Goal: Book appointment/travel/reservation

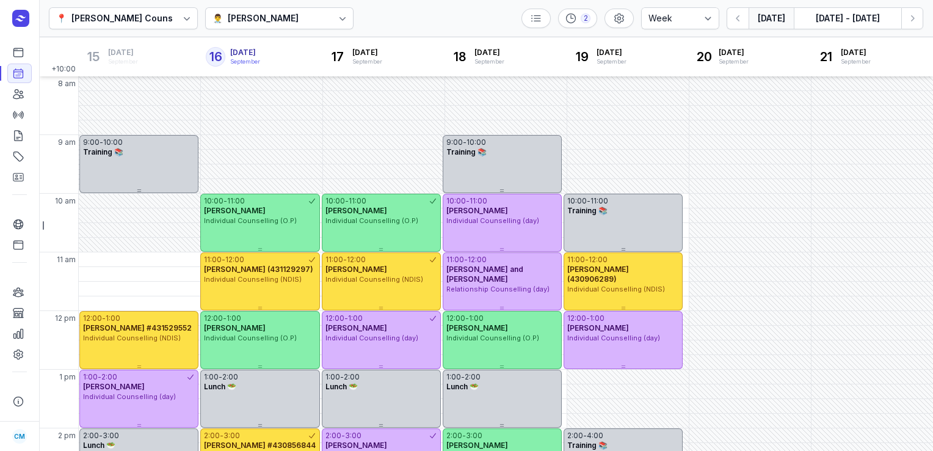
select select "week"
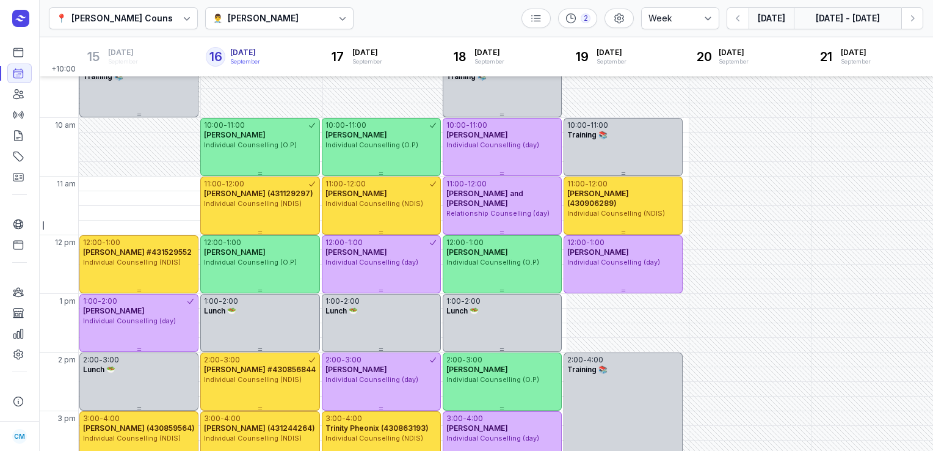
click at [846, 25] on button "[DATE] - [DATE]" at bounding box center [847, 18] width 107 height 22
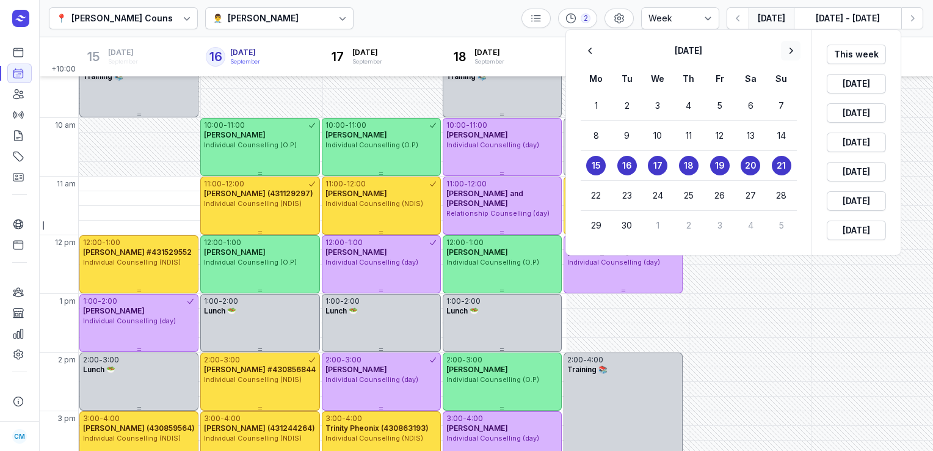
click at [791, 51] on icon "button" at bounding box center [790, 51] width 12 height 12
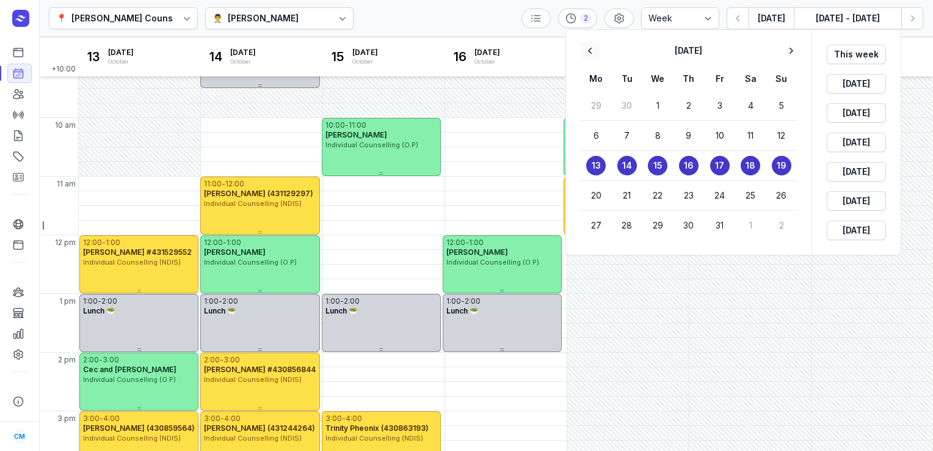
click at [592, 49] on icon "button" at bounding box center [590, 51] width 12 height 12
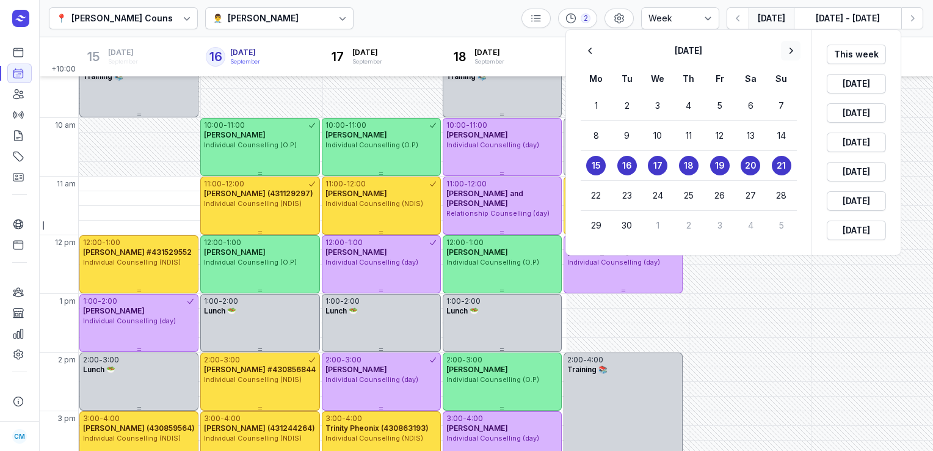
click at [796, 53] on icon "button" at bounding box center [790, 51] width 12 height 12
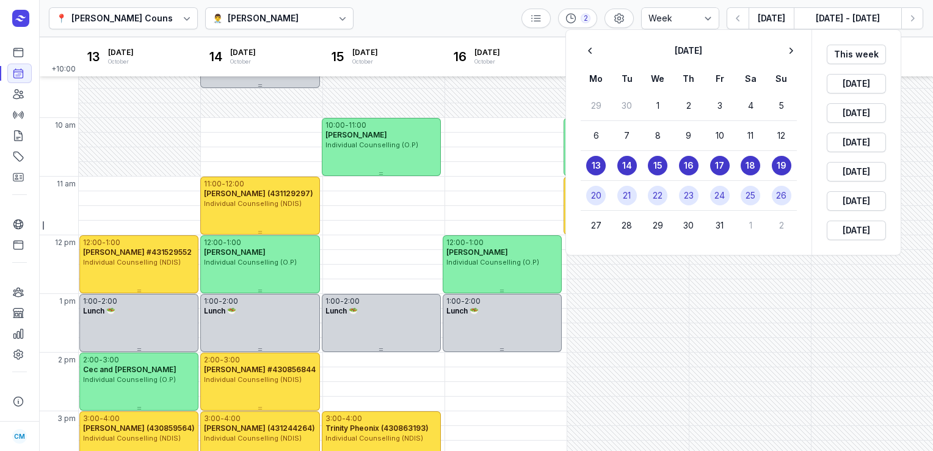
click at [596, 195] on time "20" at bounding box center [596, 195] width 10 height 12
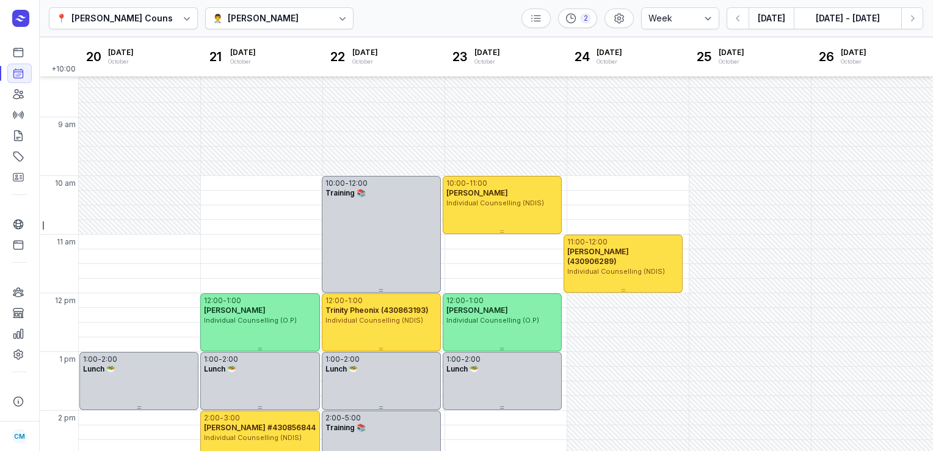
scroll to position [247, 0]
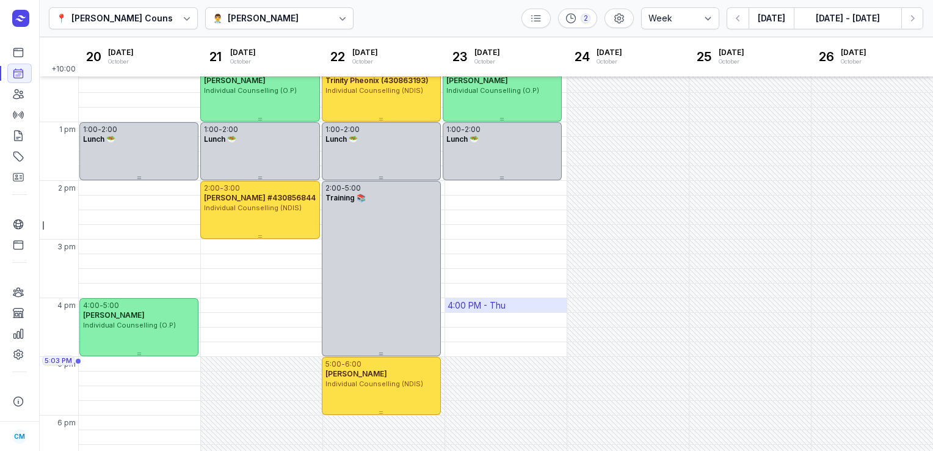
click at [510, 305] on div "4:00 PM - Thu" at bounding box center [505, 305] width 121 height 14
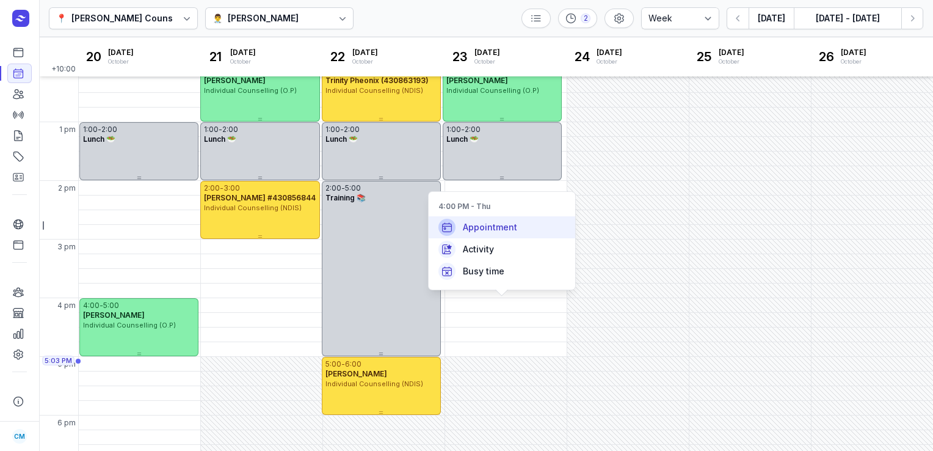
click at [517, 222] on div "Appointment" at bounding box center [502, 227] width 147 height 22
select select
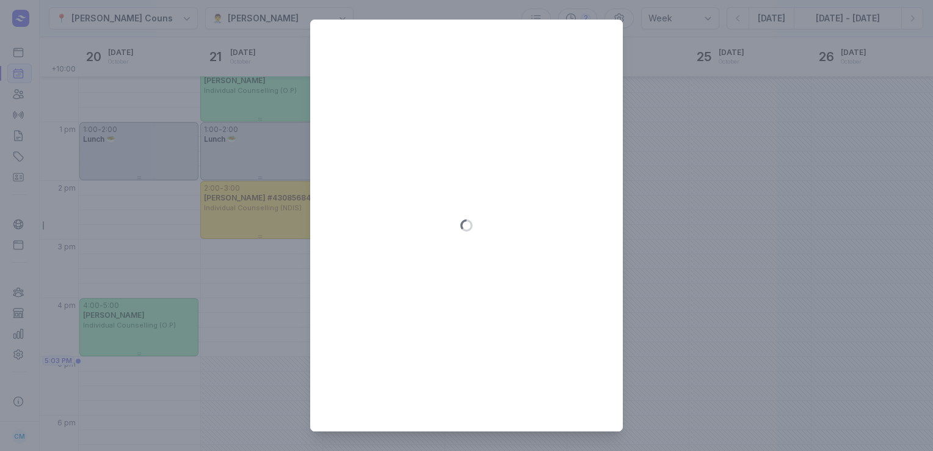
type input "[DATE]"
select select "16:00"
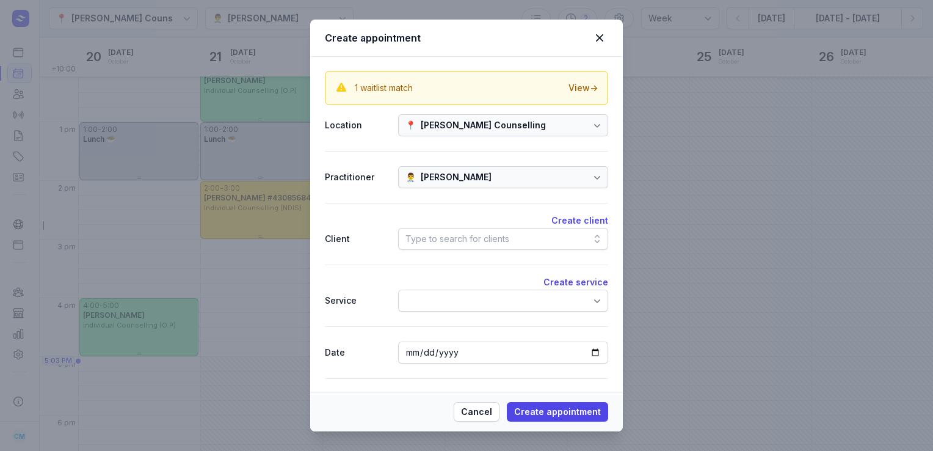
click at [527, 233] on div "Type to search for clients" at bounding box center [503, 239] width 210 height 22
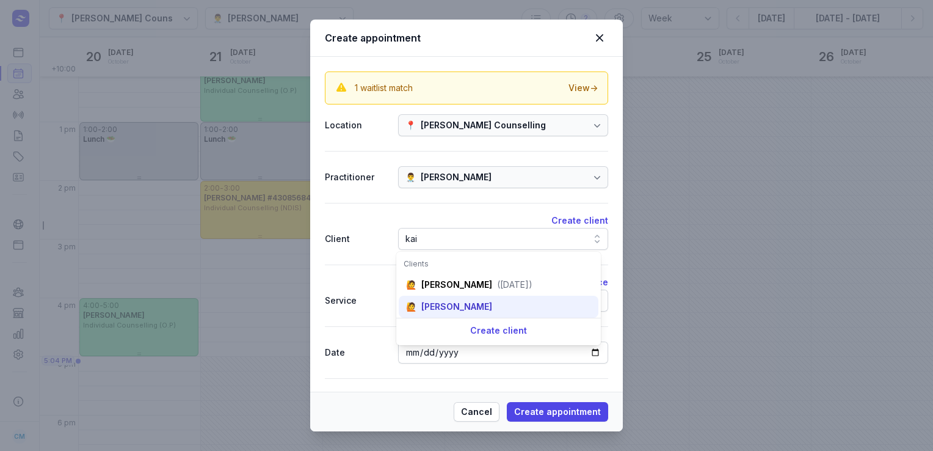
type input "kai"
click at [476, 305] on div "[PERSON_NAME]" at bounding box center [456, 306] width 71 height 12
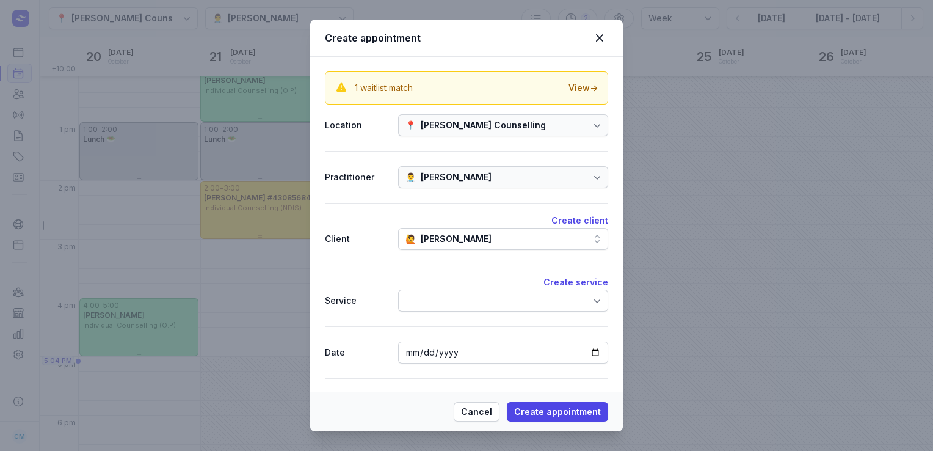
click at [476, 305] on div at bounding box center [503, 300] width 210 height 22
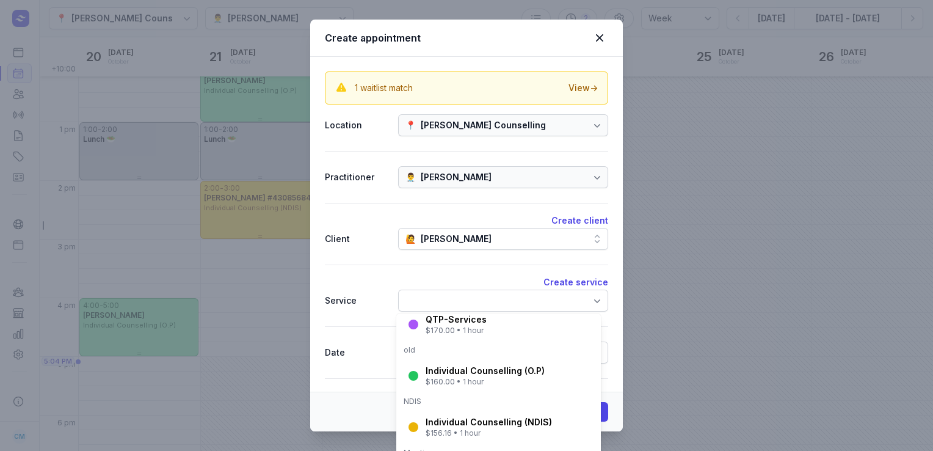
scroll to position [230, 0]
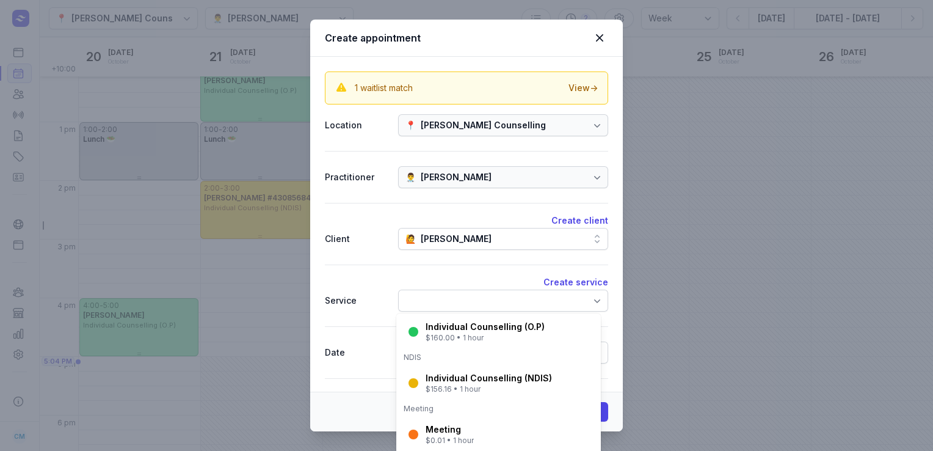
click at [471, 342] on div "Individual Counselling (O.P) $160.00 • 1 hour" at bounding box center [499, 332] width 200 height 32
select select "17:00"
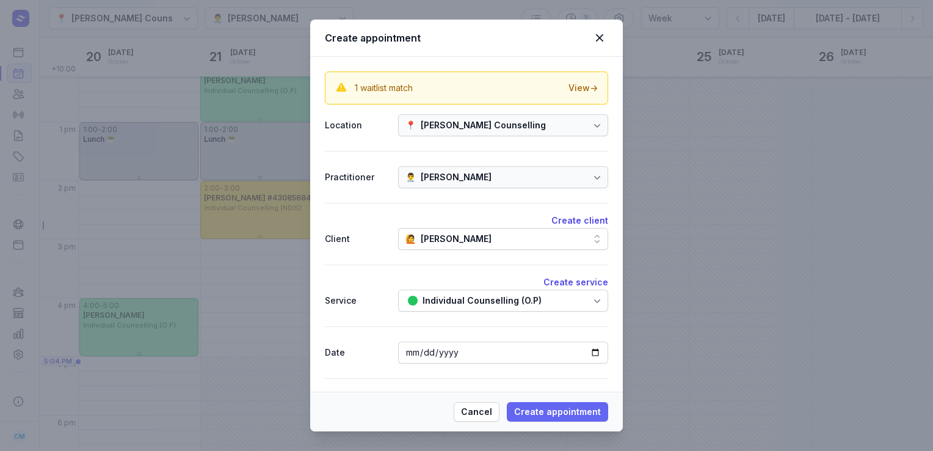
click at [563, 409] on span "Create appointment" at bounding box center [557, 411] width 87 height 15
select select
